Goal: Task Accomplishment & Management: Manage account settings

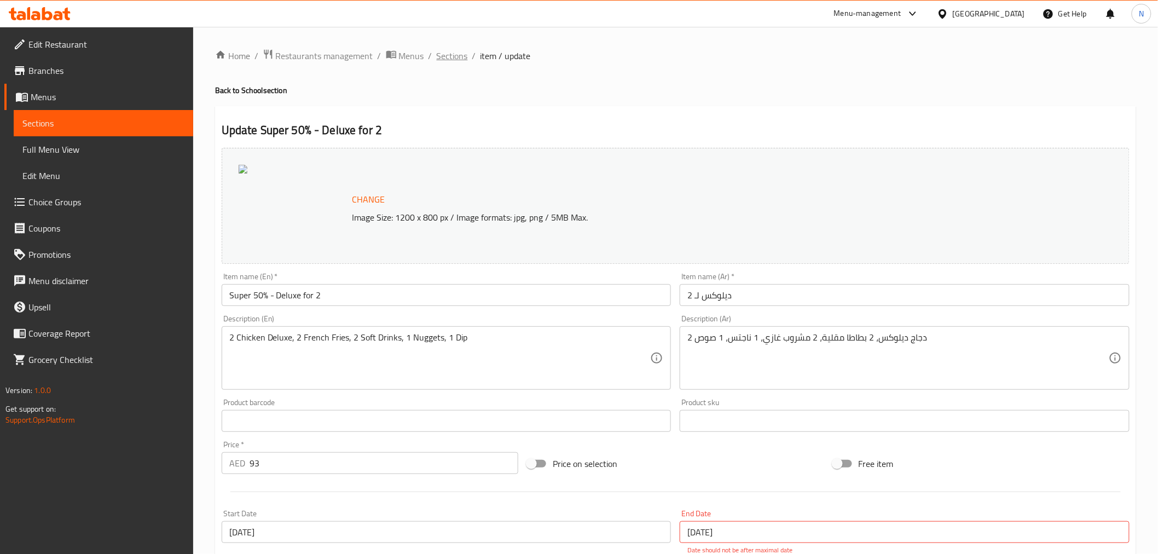
click at [453, 54] on span "Sections" at bounding box center [452, 55] width 31 height 13
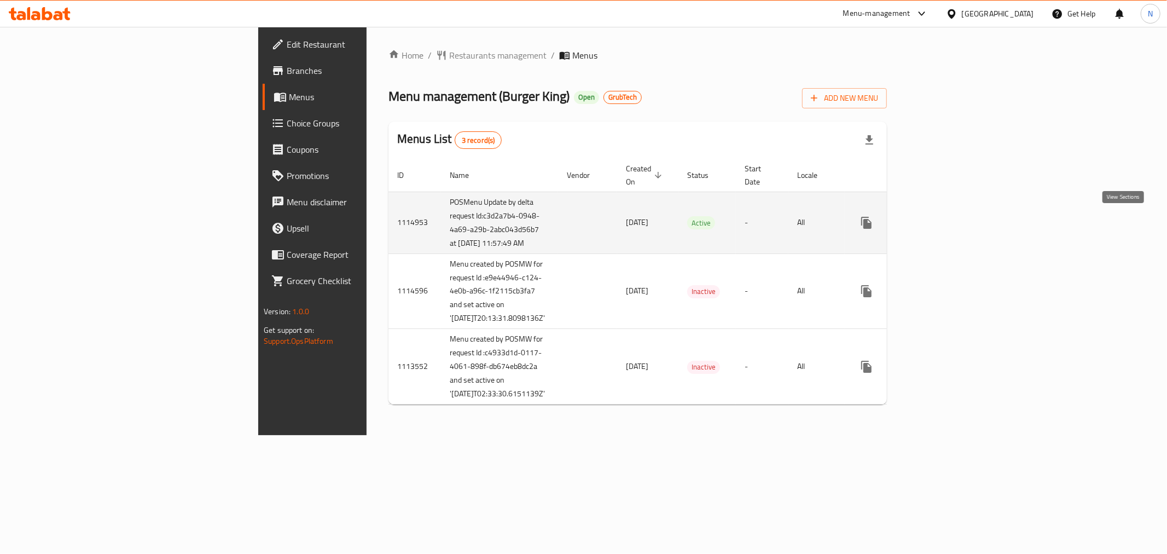
click at [952, 223] on icon "enhanced table" at bounding box center [945, 222] width 13 height 13
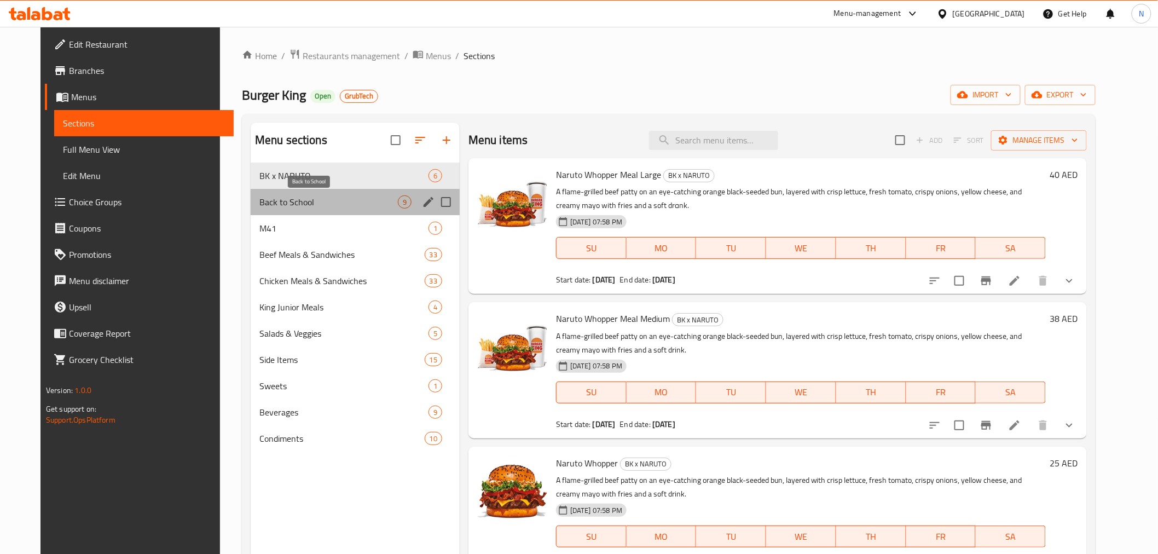
drag, startPoint x: 286, startPoint y: 204, endPoint x: 360, endPoint y: 214, distance: 75.1
click at [285, 203] on span "Back to School" at bounding box center [328, 201] width 138 height 13
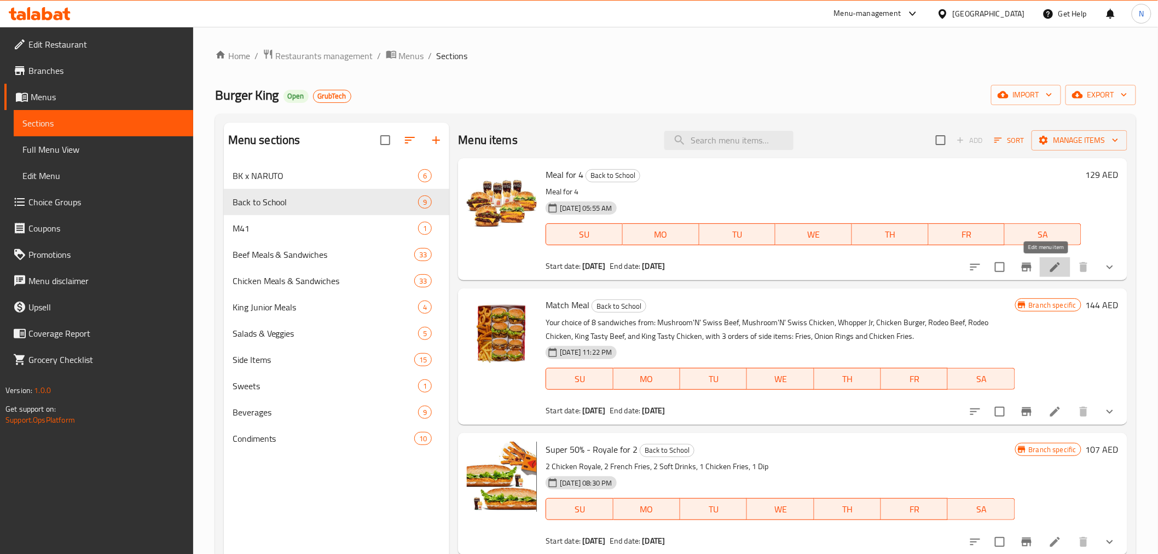
click at [1049, 269] on icon at bounding box center [1054, 266] width 13 height 13
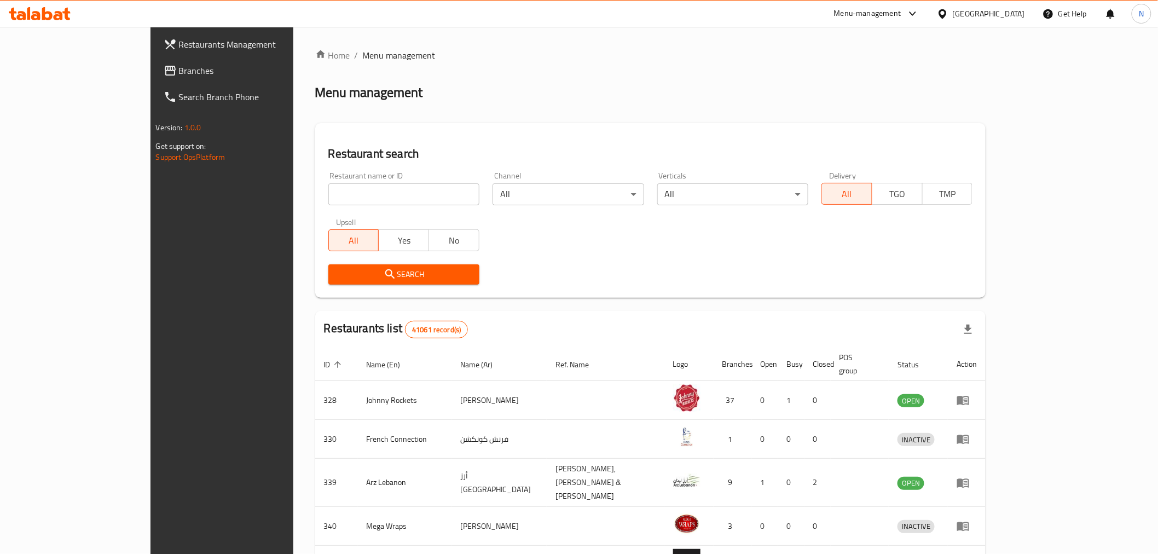
click at [328, 200] on input "search" at bounding box center [403, 194] width 151 height 22
paste input "640114"
type input "640114"
click button "Search" at bounding box center [403, 274] width 151 height 20
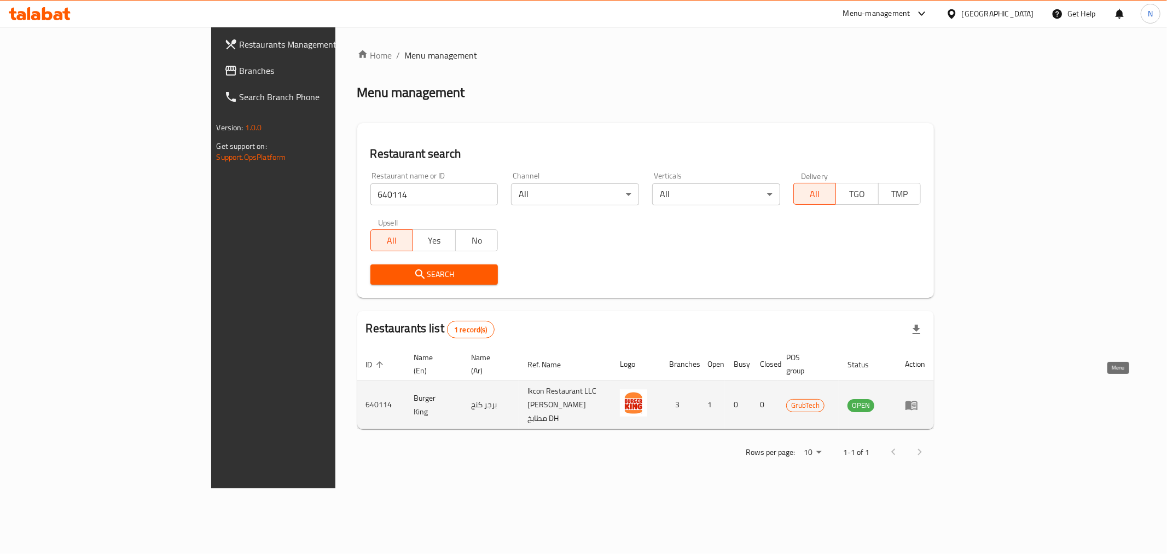
click at [917, 400] on icon "enhanced table" at bounding box center [911, 404] width 12 height 9
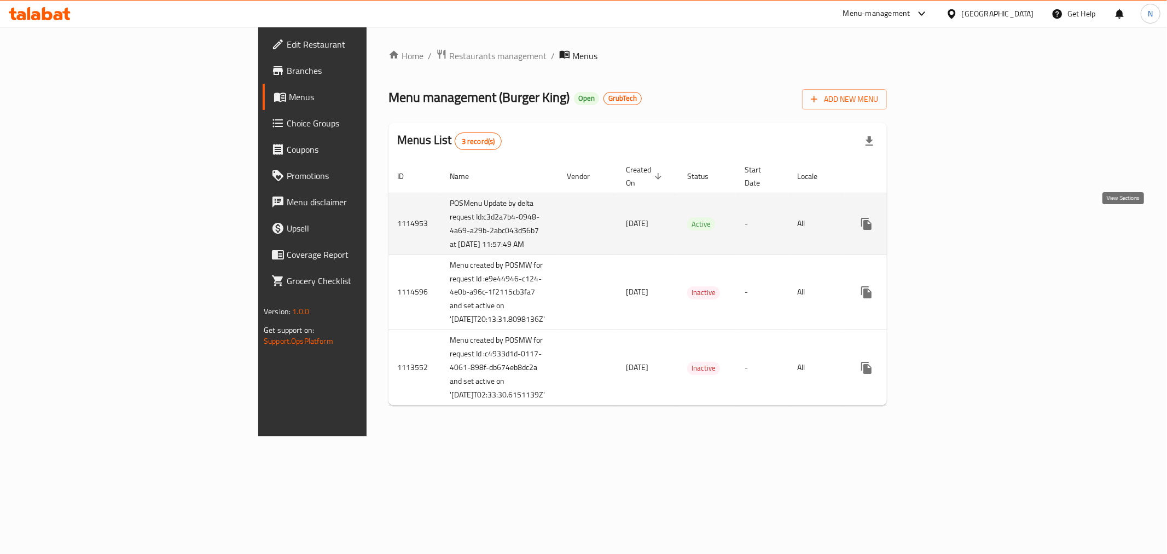
click at [950, 222] on icon "enhanced table" at bounding box center [945, 224] width 10 height 10
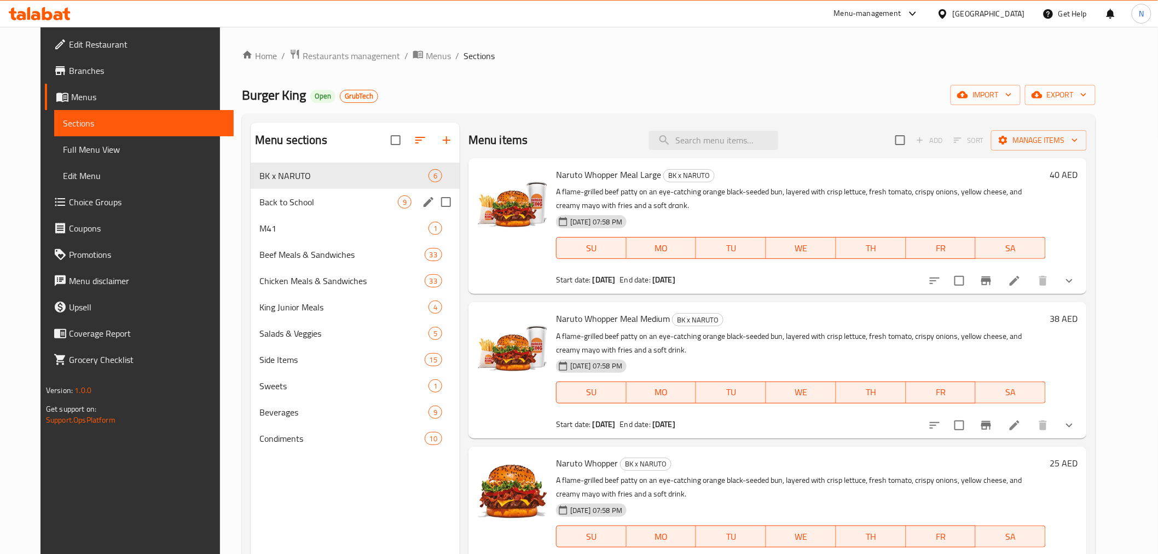
click at [274, 199] on span "Back to School" at bounding box center [328, 201] width 138 height 13
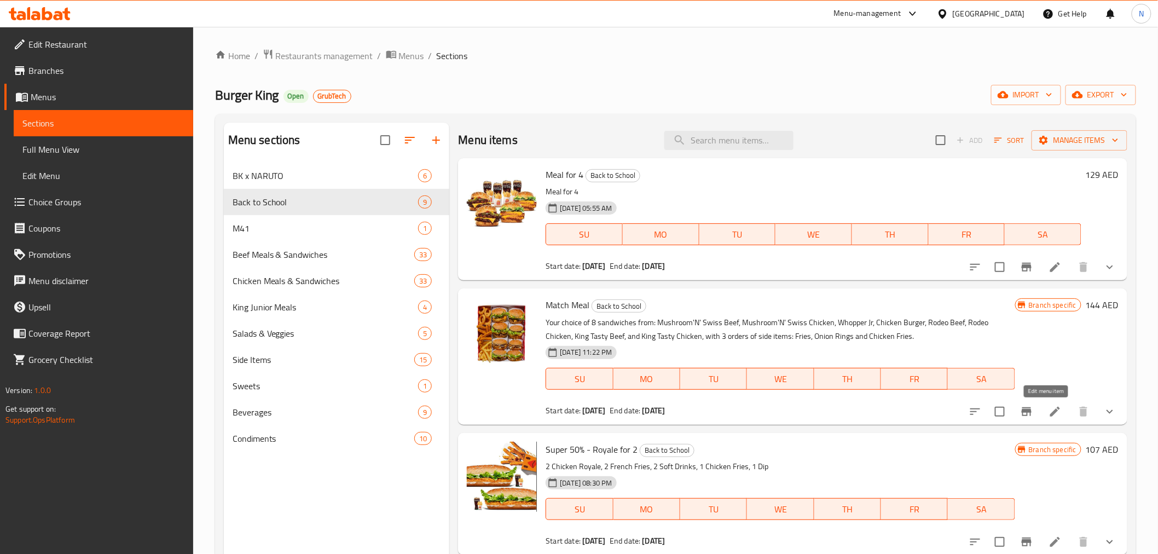
click at [1050, 409] on icon at bounding box center [1055, 411] width 10 height 10
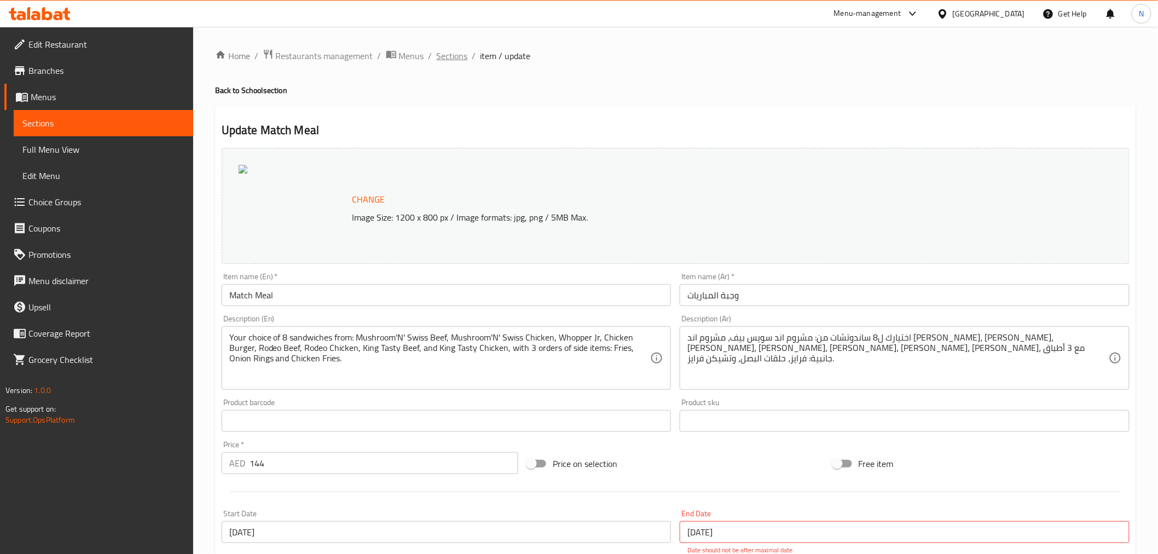
click at [450, 56] on span "Sections" at bounding box center [452, 55] width 31 height 13
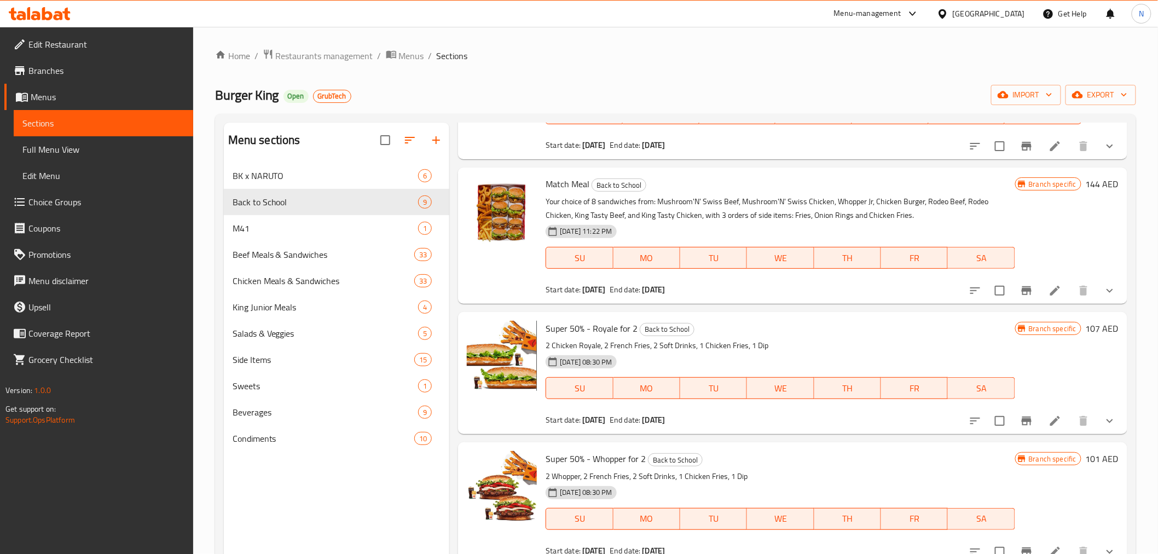
scroll to position [121, 0]
click at [1048, 419] on icon at bounding box center [1054, 420] width 13 height 13
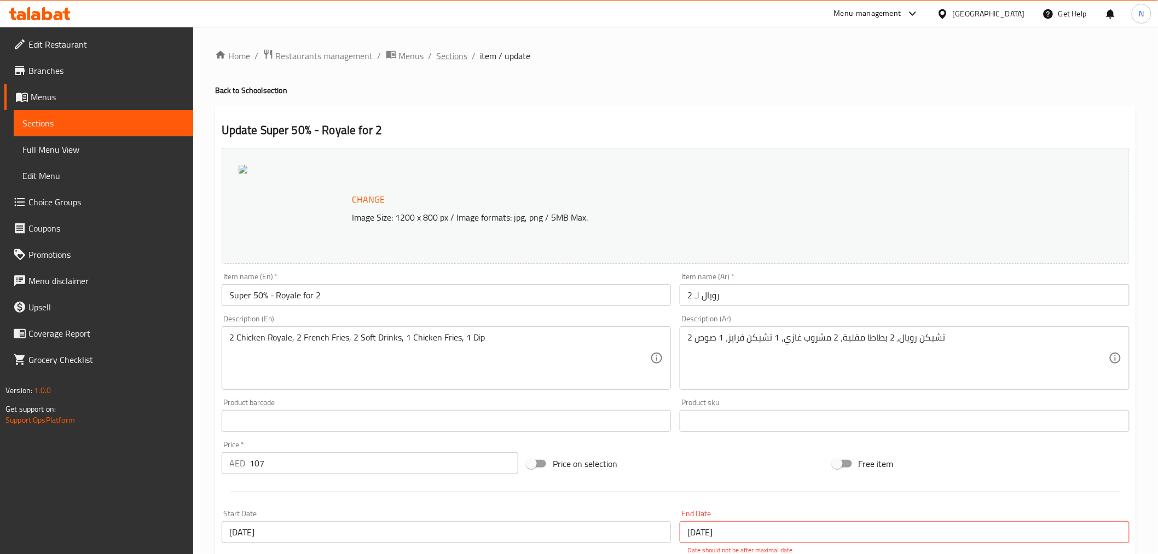
click at [454, 51] on span "Sections" at bounding box center [452, 55] width 31 height 13
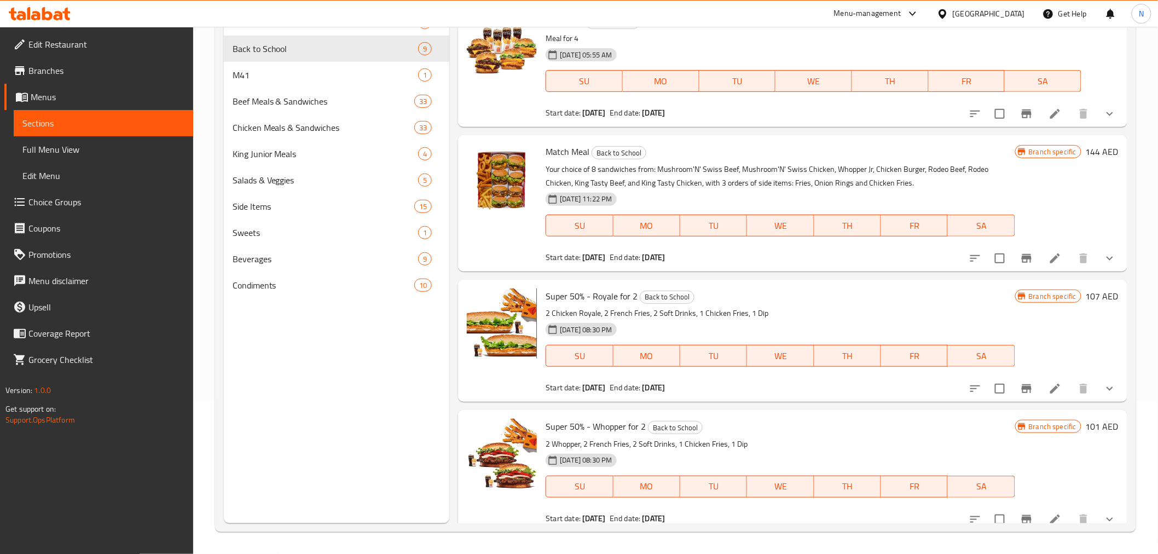
scroll to position [182, 0]
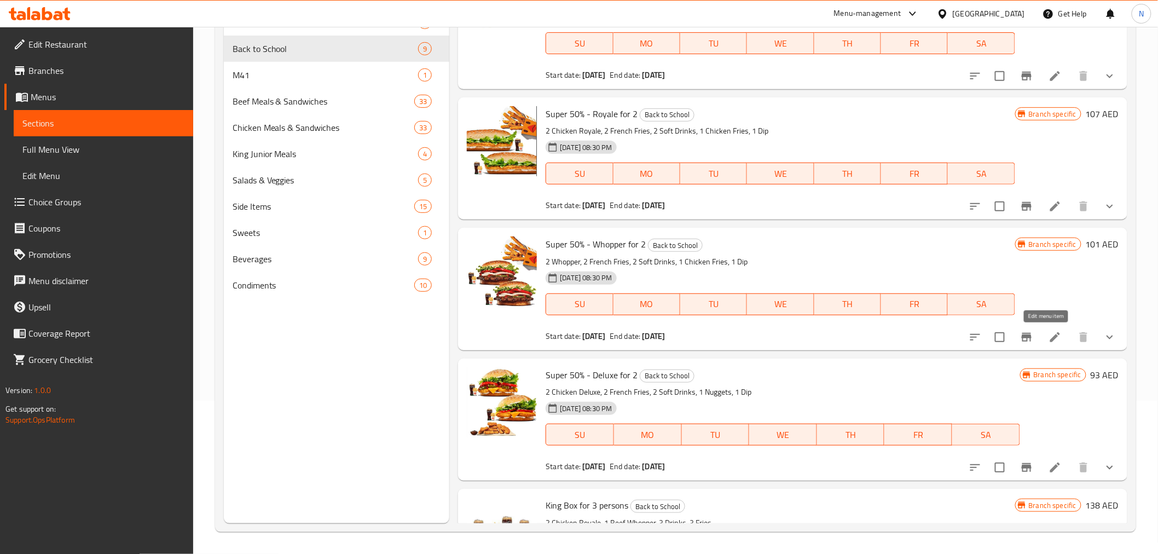
click at [1050, 337] on icon at bounding box center [1055, 337] width 10 height 10
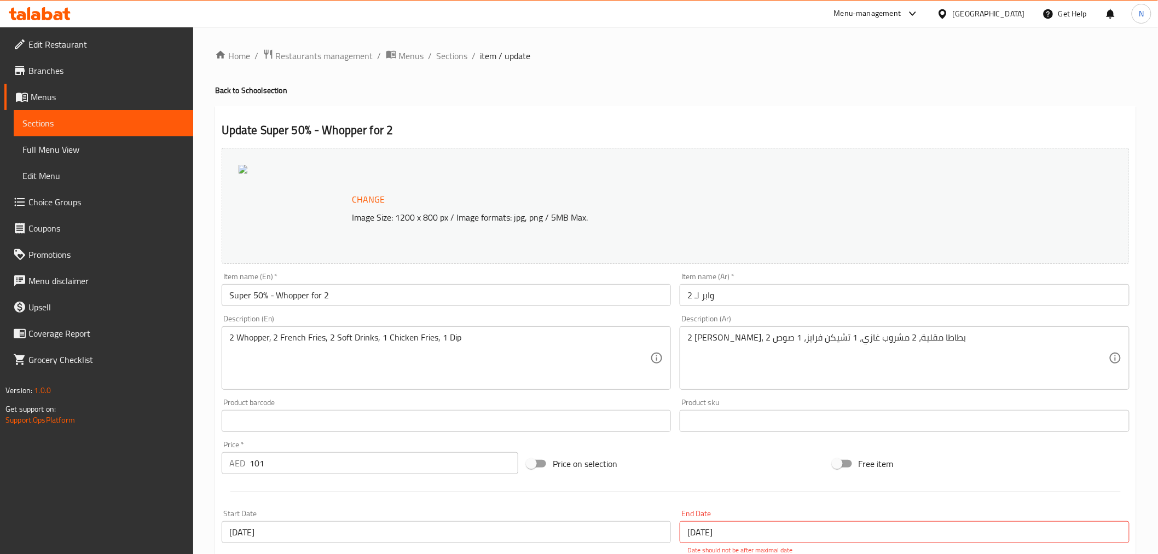
drag, startPoint x: 455, startPoint y: 56, endPoint x: 493, endPoint y: 75, distance: 42.6
click at [455, 56] on span "Sections" at bounding box center [452, 55] width 31 height 13
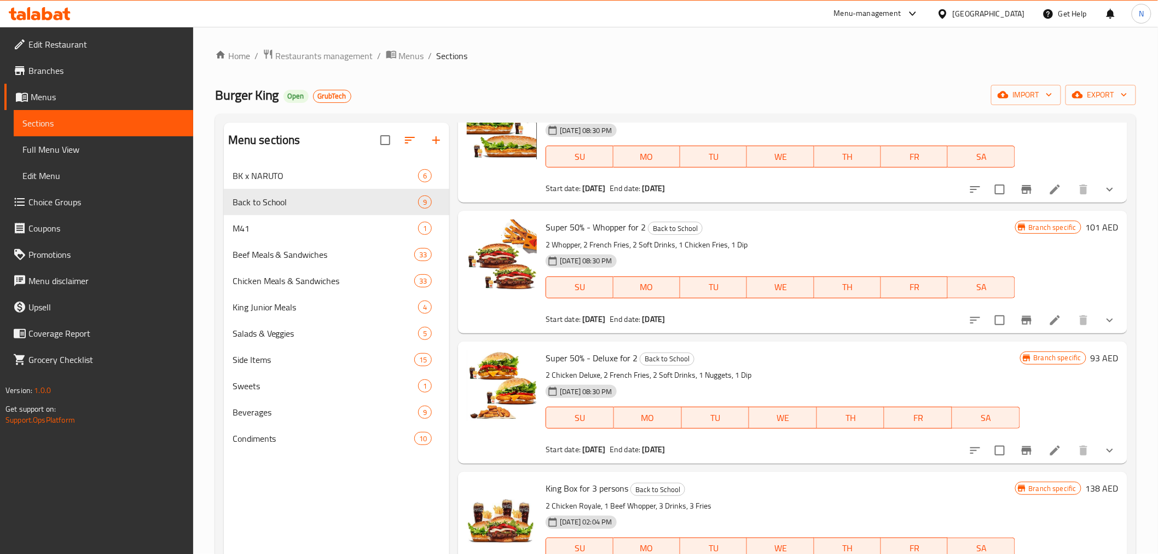
scroll to position [371, 0]
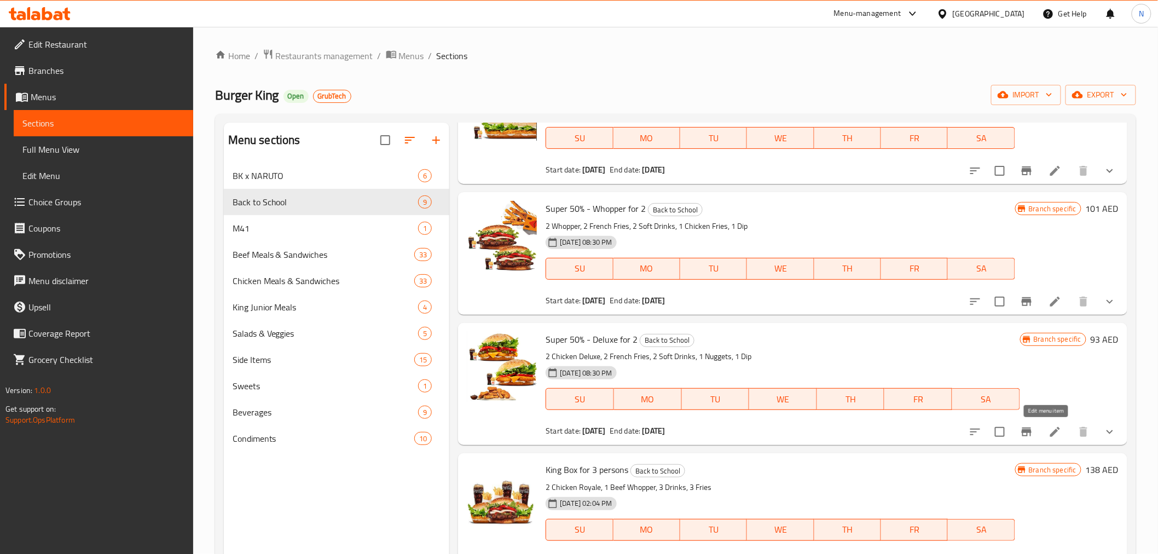
click at [1050, 431] on icon at bounding box center [1055, 432] width 10 height 10
